Goal: Transaction & Acquisition: Book appointment/travel/reservation

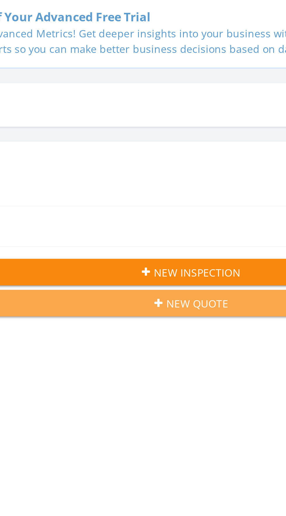
click at [146, 190] on button "New Quote" at bounding box center [143, 186] width 266 height 11
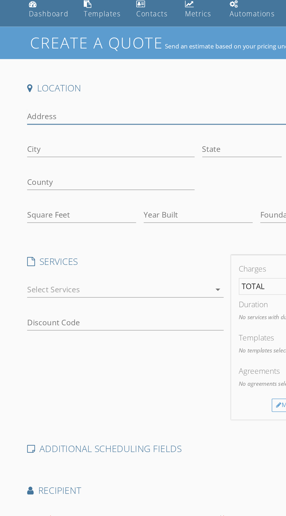
click at [47, 93] on input "Address" at bounding box center [104, 95] width 174 height 10
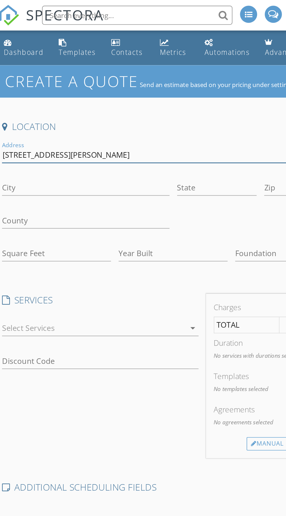
type input "[STREET_ADDRESS][PERSON_NAME]"
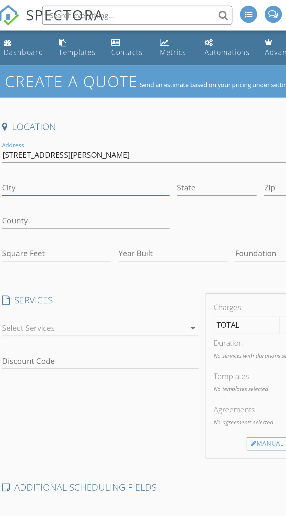
click at [65, 116] on input "City" at bounding box center [68, 115] width 103 height 10
type input "[GEOGRAPHIC_DATA]"
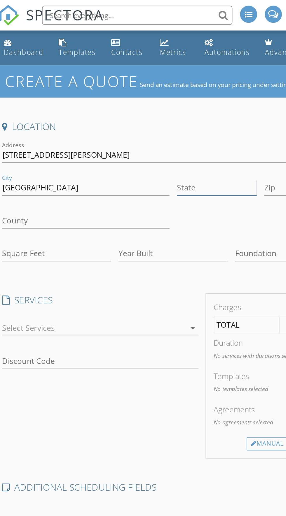
click at [142, 117] on input "State" at bounding box center [148, 115] width 49 height 10
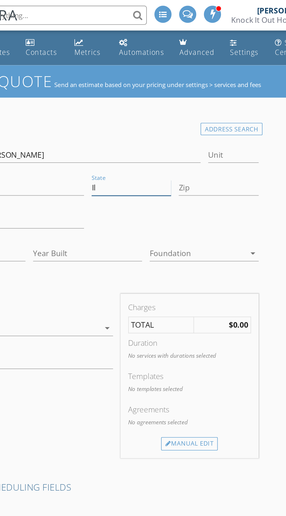
type input "Il"
click at [190, 114] on input "Zip" at bounding box center [201, 115] width 49 height 10
type input "61944"
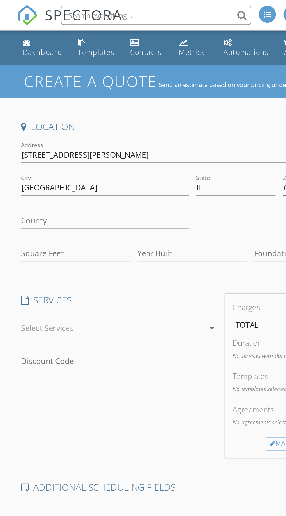
type input "0"
type input "61944"
click at [56, 134] on input "County" at bounding box center [68, 135] width 103 height 10
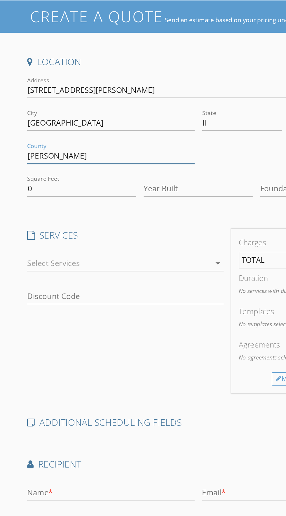
type input "[PERSON_NAME]"
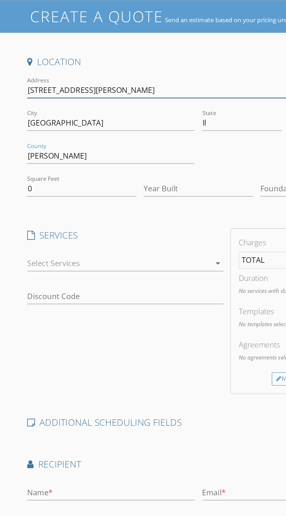
click at [76, 93] on input "[STREET_ADDRESS][PERSON_NAME]" at bounding box center [104, 95] width 174 height 10
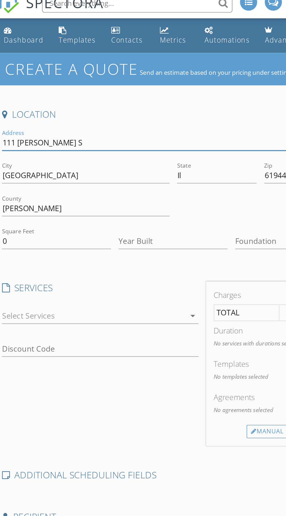
type input "111 [PERSON_NAME]"
type input "0"
type input "[STREET_ADDRESS][PERSON_NAME]"
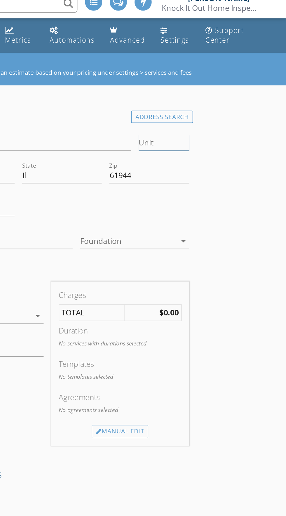
type input "0"
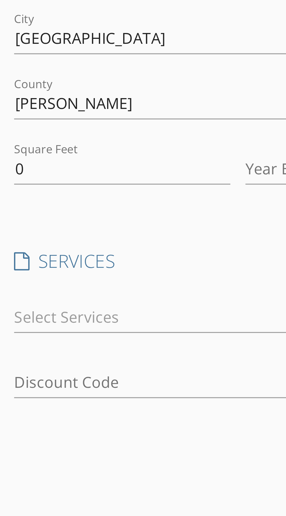
scroll to position [1, 0]
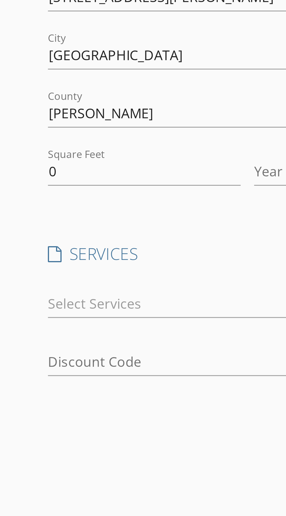
click at [4, 223] on div "Create a Quote Send an estimate based on your pricing under settings > services…" at bounding box center [143, 297] width 286 height 516
click at [41, 153] on input "0" at bounding box center [50, 154] width 67 height 10
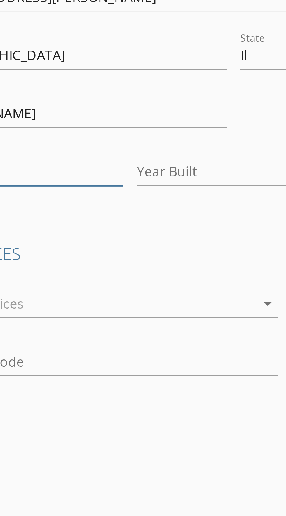
type input "1277"
click at [107, 156] on input "Year Built" at bounding box center [121, 154] width 67 height 10
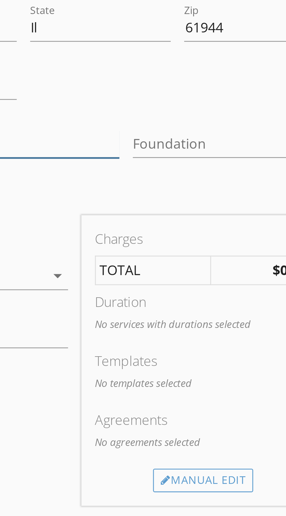
type input "1950"
click at [195, 156] on div at bounding box center [189, 153] width 59 height 9
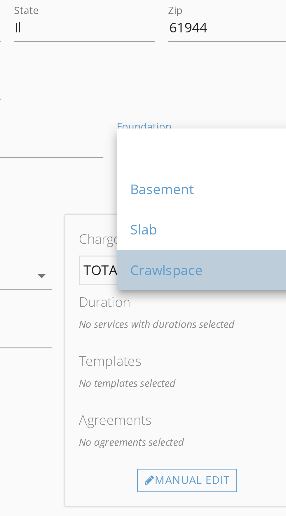
click at [182, 196] on div "Crawlspace" at bounding box center [192, 197] width 57 height 7
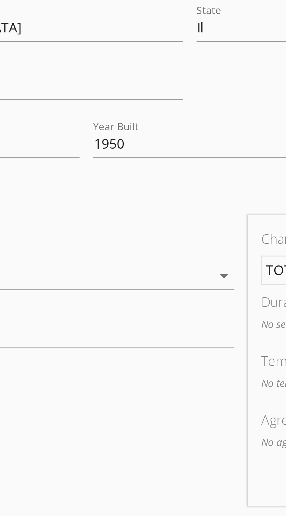
click at [130, 199] on icon "arrow_drop_down" at bounding box center [133, 199] width 7 height 7
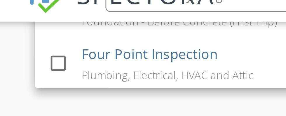
scroll to position [242, 0]
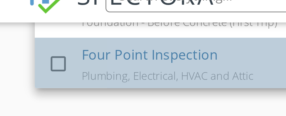
click at [95, 34] on div "Four Point Inspection Plumbing, Electrical, HVAC and Attic" at bounding box center [83, 33] width 100 height 19
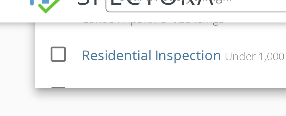
scroll to position [125, 0]
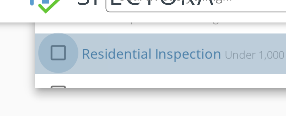
click at [26, 24] on div at bounding box center [25, 29] width 10 height 10
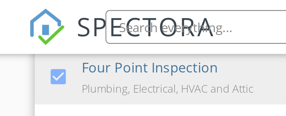
scroll to position [24, 0]
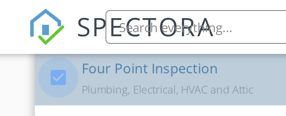
click at [25, 26] on div at bounding box center [25, 27] width 10 height 10
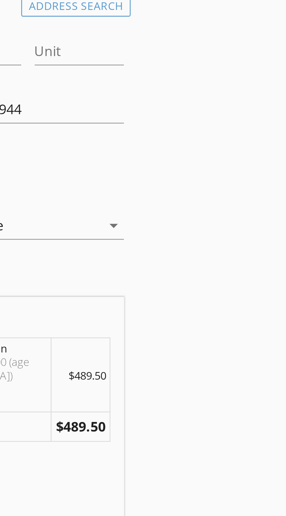
scroll to position [40, 0]
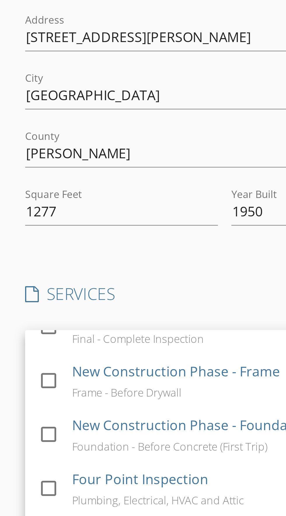
click at [83, 136] on div "Location Address Search Address [STREET_ADDRESS][PERSON_NAME][US_STATE] County …" at bounding box center [121, 209] width 214 height 351
